Goal: Find contact information: Find contact information

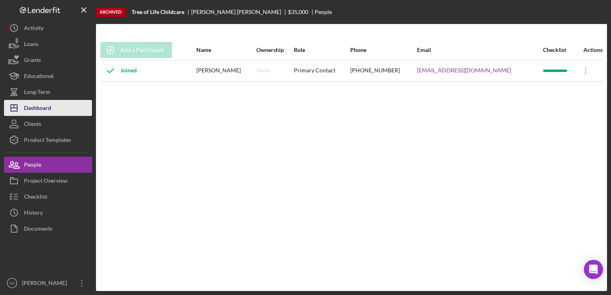
click at [41, 110] on div "Dashboard" at bounding box center [37, 109] width 27 height 18
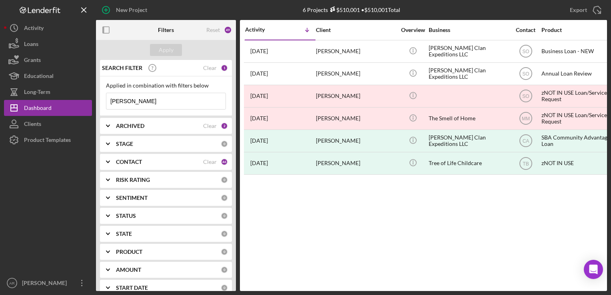
drag, startPoint x: 131, startPoint y: 99, endPoint x: 101, endPoint y: 98, distance: 30.4
click at [101, 98] on div "Applied in combination with filters below [PERSON_NAME] Icon/Menu Close" at bounding box center [166, 96] width 132 height 40
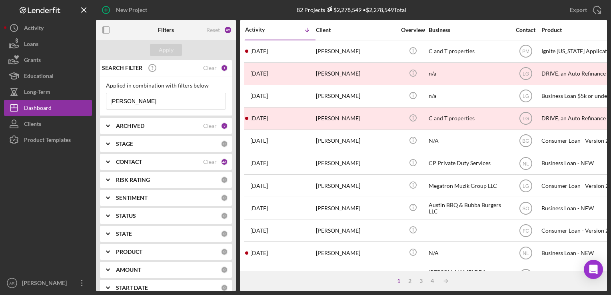
drag, startPoint x: 236, startPoint y: 183, endPoint x: 236, endPoint y: 201, distance: 17.6
click at [236, 201] on div "Filters Reset 49 Apply SEARCH FILTER Clear 1 Applied in combination with filter…" at bounding box center [351, 155] width 511 height 271
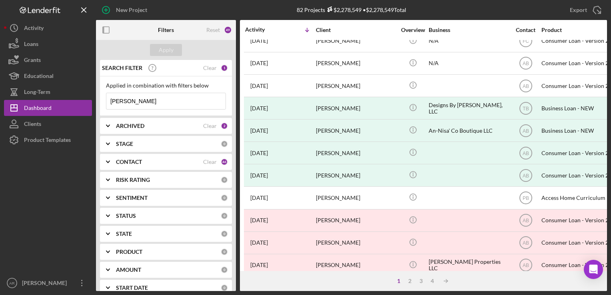
scroll to position [339, 0]
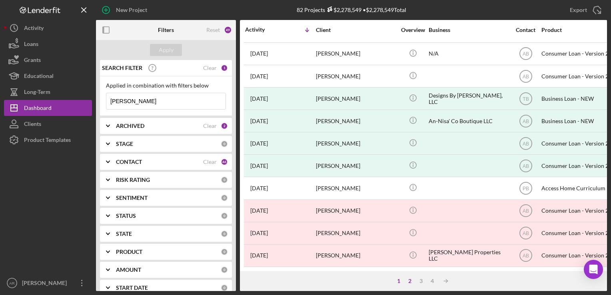
click at [409, 281] on div "2" at bounding box center [409, 281] width 11 height 6
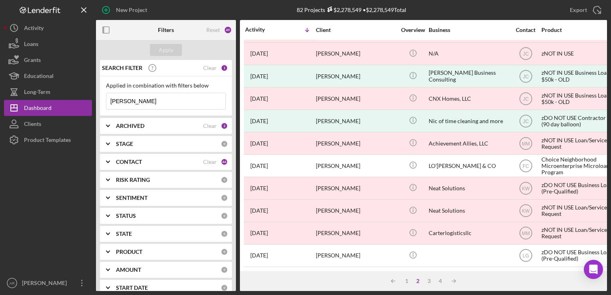
click at [110, 101] on input "[PERSON_NAME]" at bounding box center [165, 101] width 119 height 16
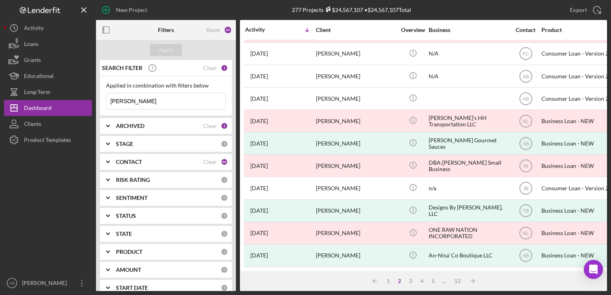
type input "[PERSON_NAME]"
click at [408, 282] on div "3" at bounding box center [410, 281] width 11 height 6
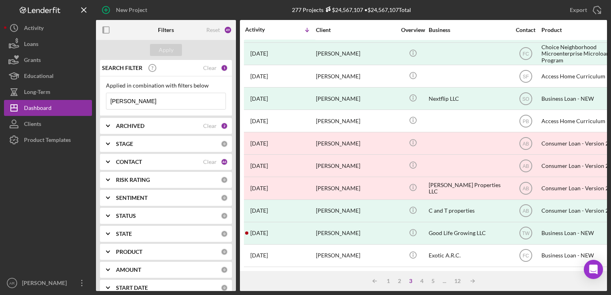
click at [408, 281] on div "3" at bounding box center [410, 281] width 11 height 6
click at [411, 283] on div "3" at bounding box center [410, 281] width 11 height 6
click at [422, 282] on div "4" at bounding box center [421, 281] width 11 height 6
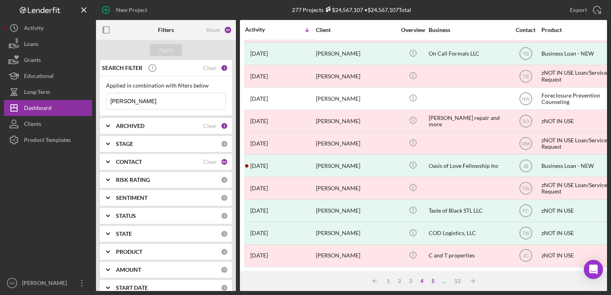
click at [432, 282] on div "5" at bounding box center [432, 281] width 11 height 6
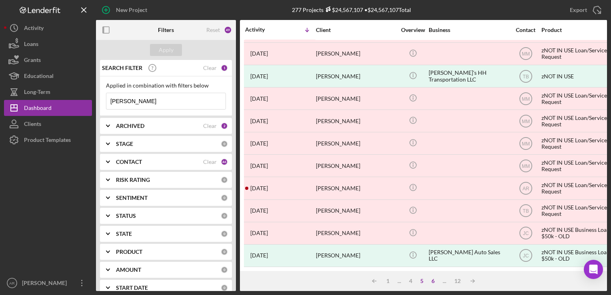
click at [432, 282] on div "6" at bounding box center [432, 281] width 11 height 6
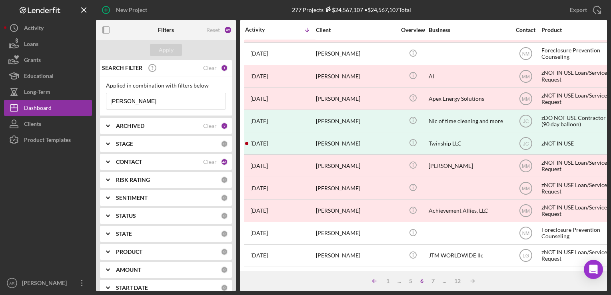
click at [373, 280] on polyline at bounding box center [373, 280] width 2 height 3
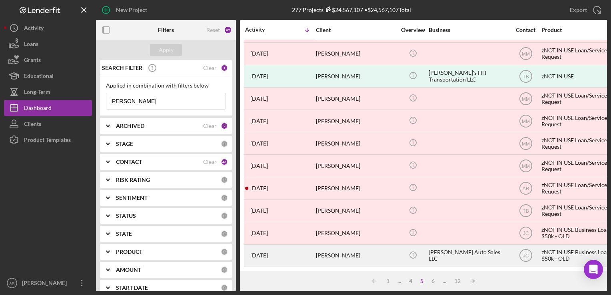
click at [333, 251] on div "[PERSON_NAME]" at bounding box center [356, 255] width 80 height 21
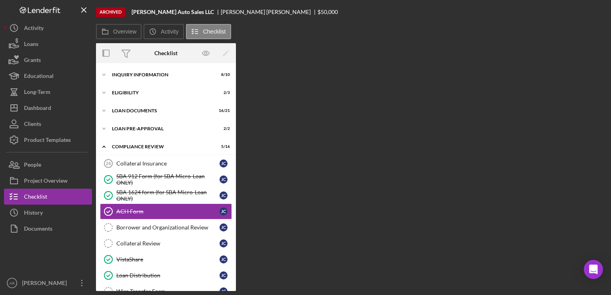
scroll to position [34, 0]
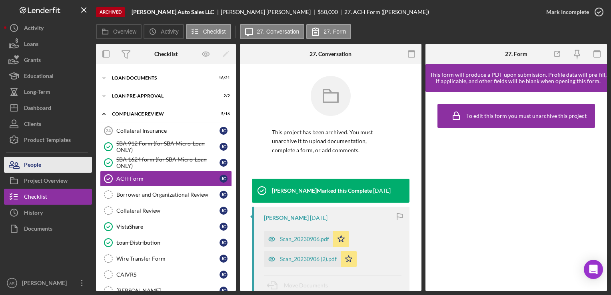
click at [30, 167] on div "People" at bounding box center [32, 166] width 17 height 18
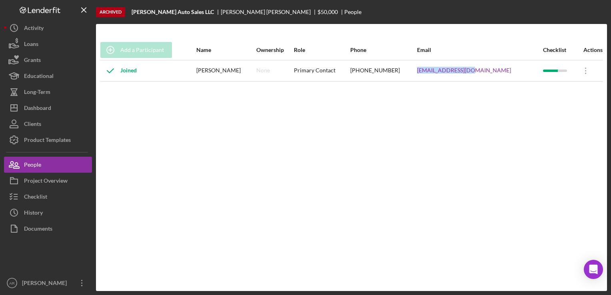
drag, startPoint x: 443, startPoint y: 70, endPoint x: 495, endPoint y: 74, distance: 51.7
click at [495, 74] on td "[EMAIL_ADDRESS][DOMAIN_NAME]" at bounding box center [479, 70] width 126 height 21
copy link "[EMAIL_ADDRESS][DOMAIN_NAME]"
